Goal: Task Accomplishment & Management: Complete application form

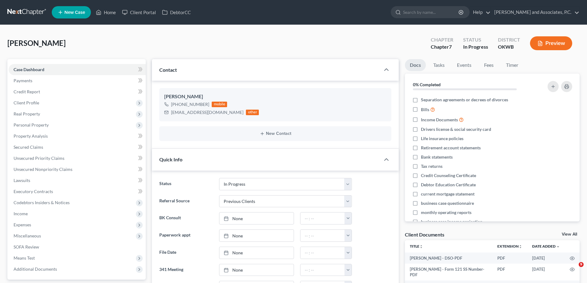
select select "7"
select select "1"
select select "0"
click at [43, 92] on link "Credit Report" at bounding box center [77, 91] width 137 height 11
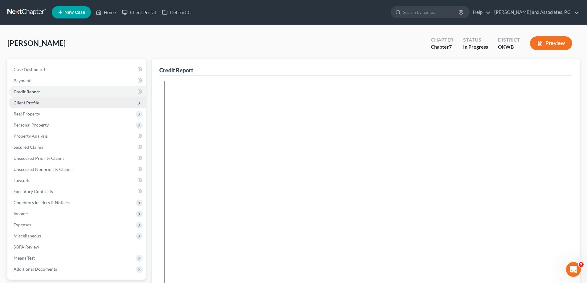
click at [43, 102] on span "Client Profile" at bounding box center [77, 102] width 137 height 11
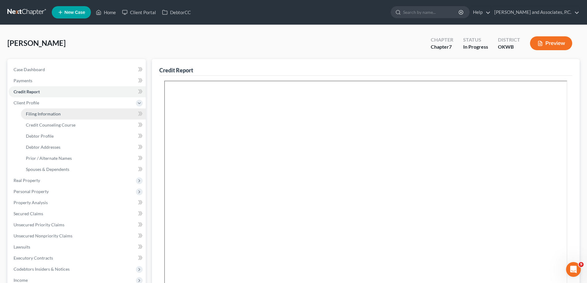
click at [49, 113] on span "Filing Information" at bounding box center [43, 113] width 35 height 5
select select "1"
select select "0"
select select "37"
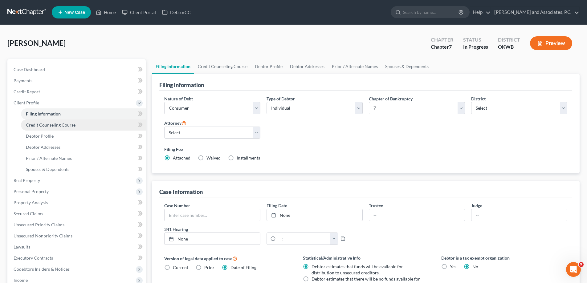
click at [54, 125] on span "Credit Counseling Course" at bounding box center [51, 124] width 50 height 5
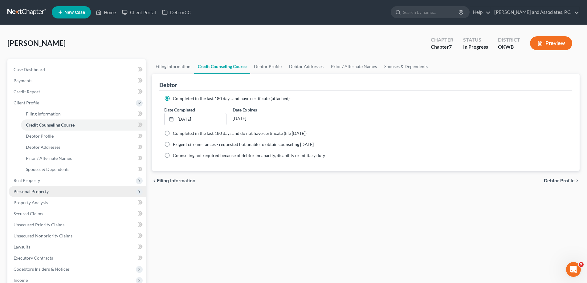
click at [48, 190] on span "Personal Property" at bounding box center [77, 191] width 137 height 11
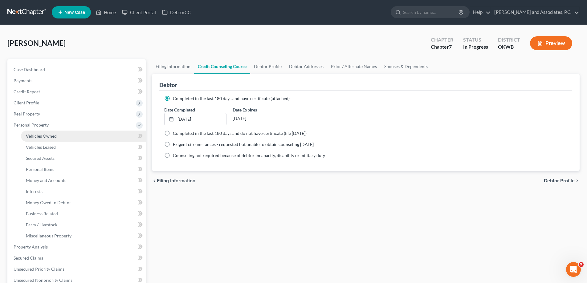
click at [40, 136] on span "Vehicles Owned" at bounding box center [41, 135] width 31 height 5
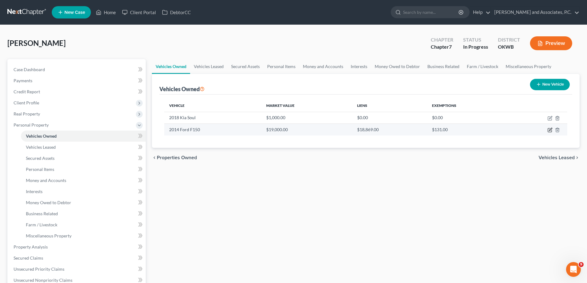
click at [550, 130] on icon "button" at bounding box center [550, 130] width 5 height 5
select select "1"
select select "12"
select select "2"
select select "0"
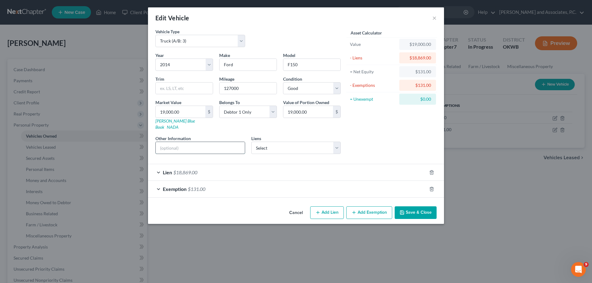
click at [199, 142] on input "text" at bounding box center [200, 148] width 89 height 12
type input "vehicle is being surrendered"
click at [415, 211] on button "Save & Close" at bounding box center [416, 213] width 42 height 13
